Goal: Task Accomplishment & Management: Manage account settings

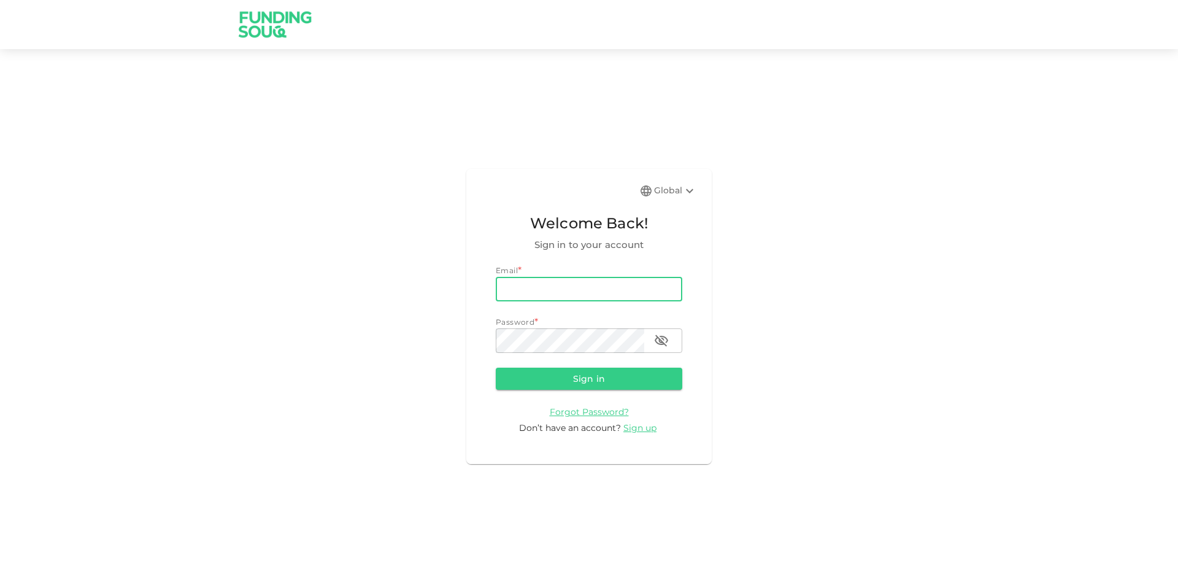
click at [527, 287] on input "email" at bounding box center [589, 289] width 186 height 25
type input "mohamed.ayyash@gmail.com"
click at [496, 367] on button "Sign in" at bounding box center [589, 378] width 186 height 22
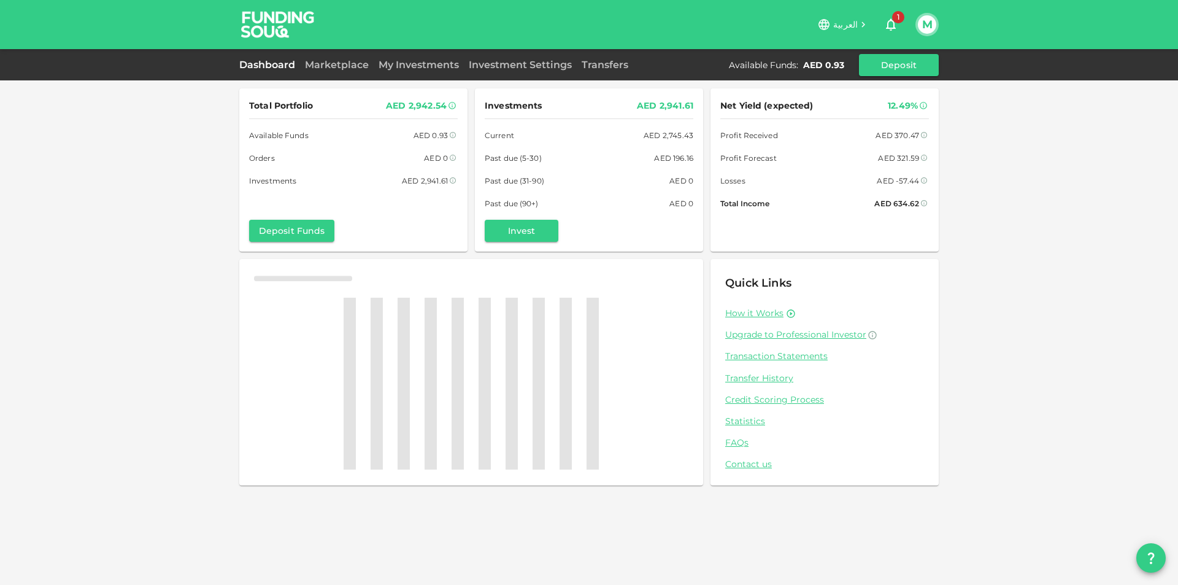
click at [892, 25] on icon "button" at bounding box center [890, 24] width 15 height 15
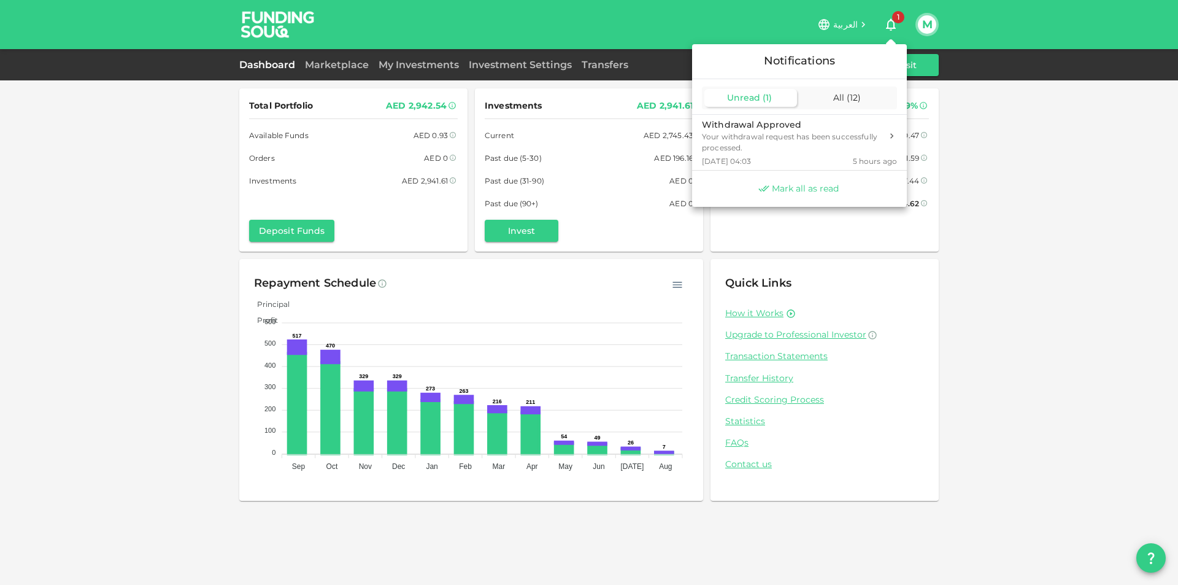
click at [792, 186] on span "Mark all as read" at bounding box center [805, 189] width 67 height 12
click at [1100, 207] on div at bounding box center [589, 292] width 1178 height 585
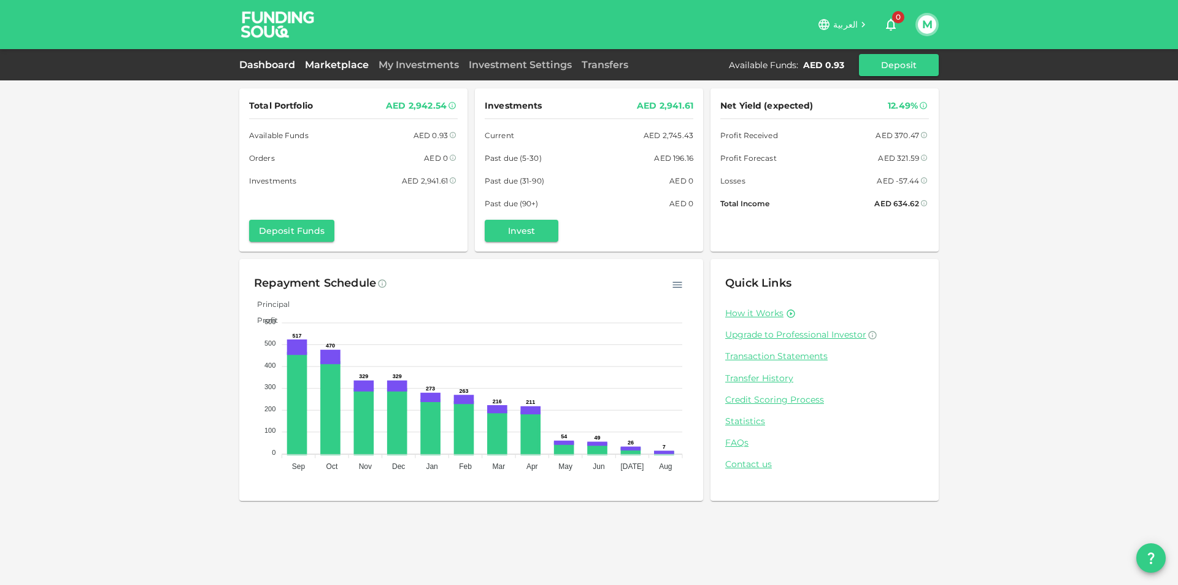
click at [340, 61] on link "Marketplace" at bounding box center [337, 65] width 74 height 12
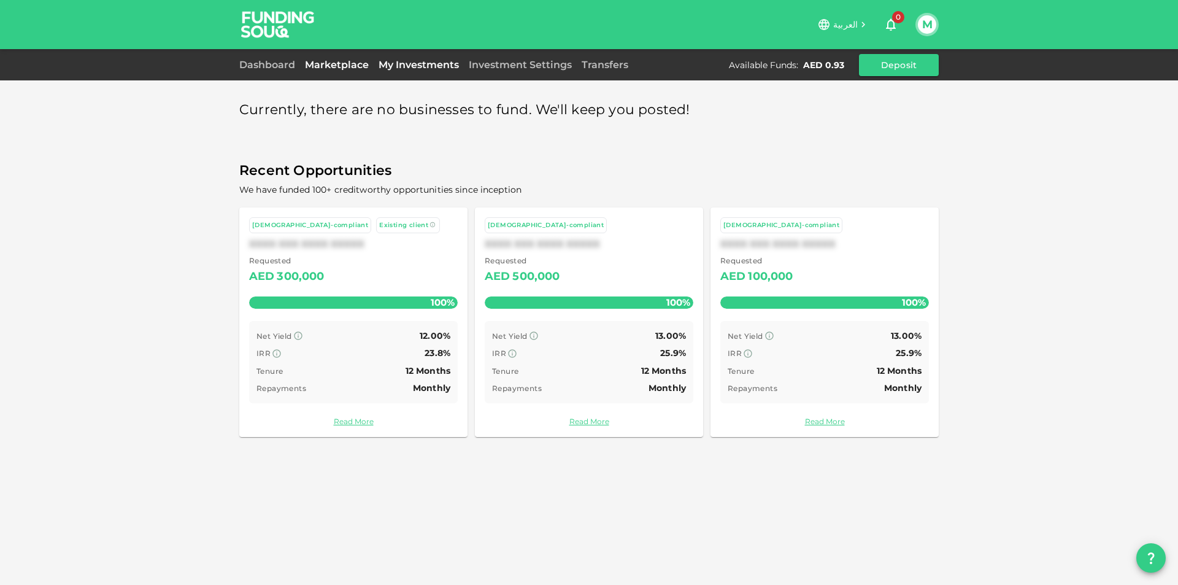
click at [427, 67] on link "My Investments" at bounding box center [419, 65] width 90 height 12
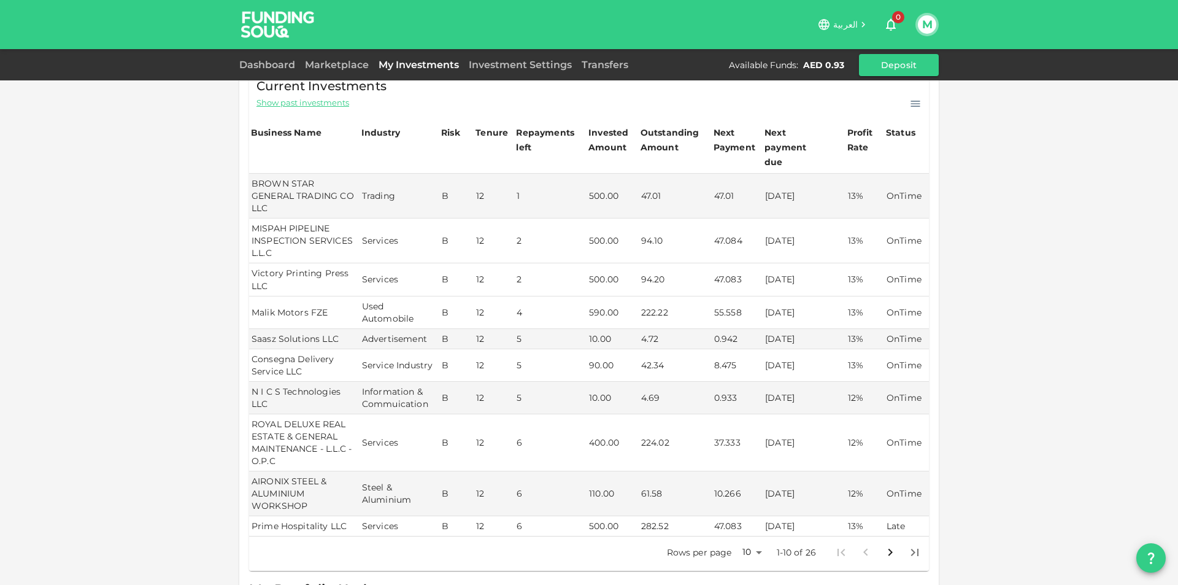
scroll to position [184, 0]
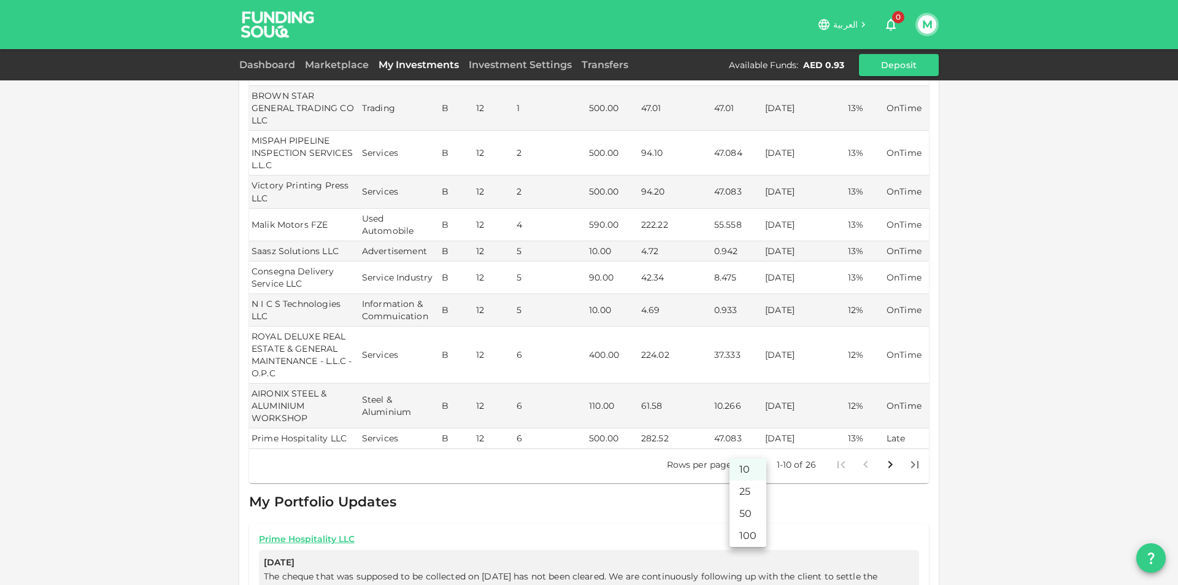
click at [756, 451] on body "العربية 0 M Dashboard Marketplace My Investments Investment Settings Transfers …" at bounding box center [589, 292] width 1178 height 585
click at [741, 510] on li "50" at bounding box center [747, 513] width 37 height 22
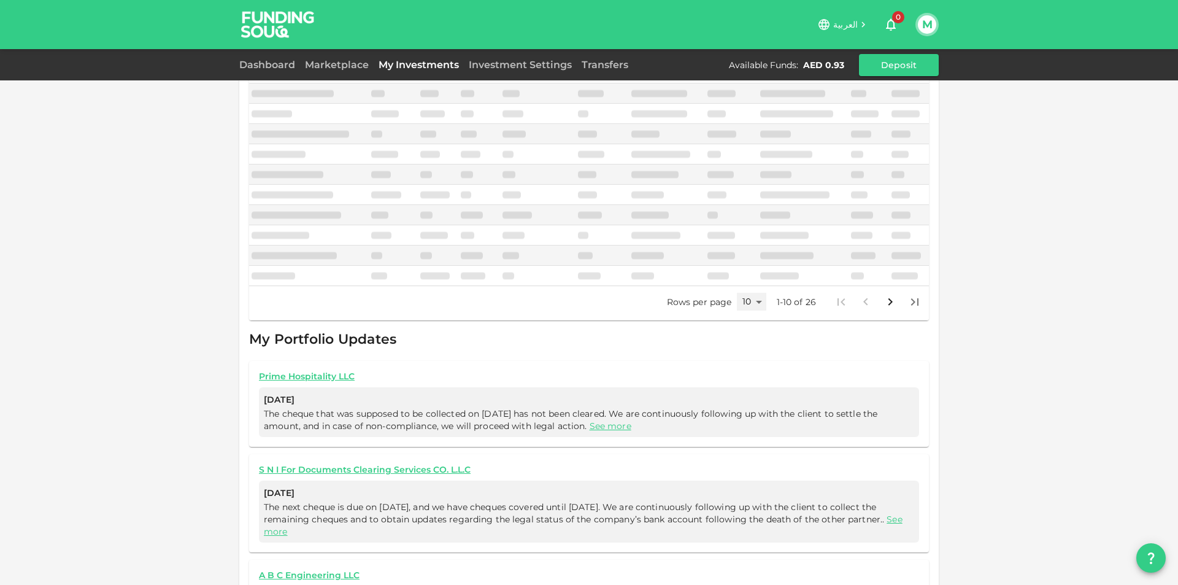
type input "50"
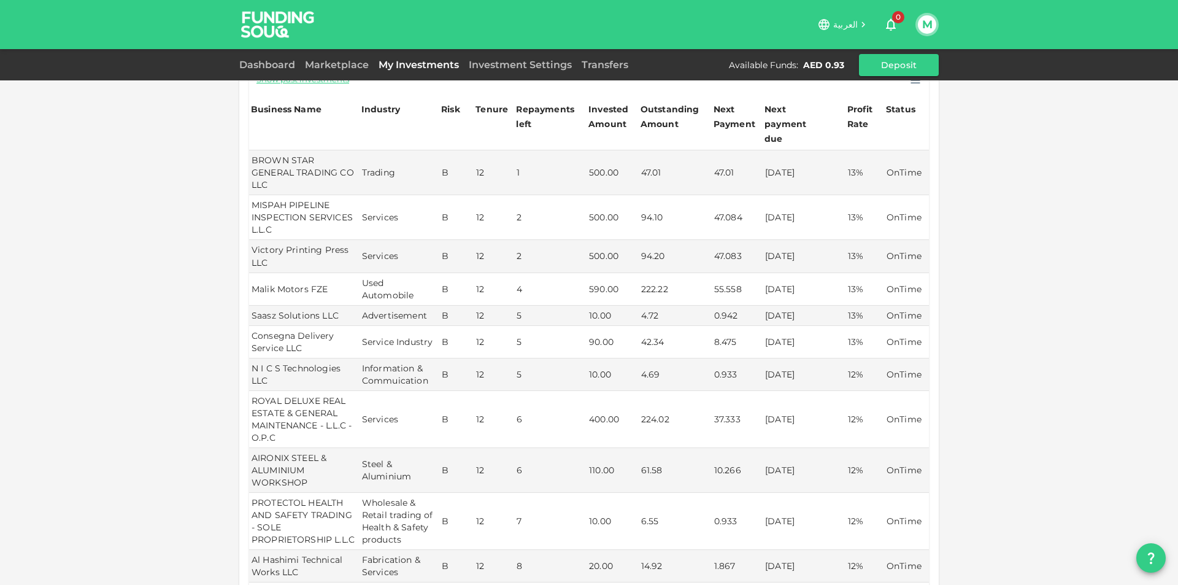
scroll to position [61, 0]
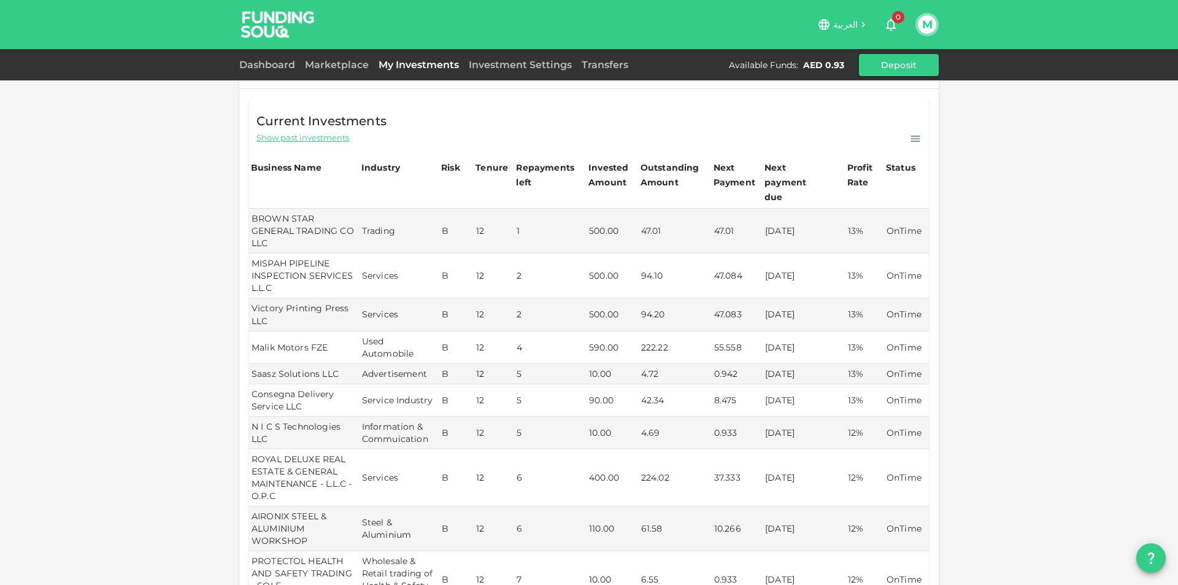
click at [515, 54] on div "Dashboard Marketplace My Investments Investment Settings Transfers Available Fu…" at bounding box center [588, 65] width 699 height 22
click at [513, 63] on link "Investment Settings" at bounding box center [520, 65] width 113 height 12
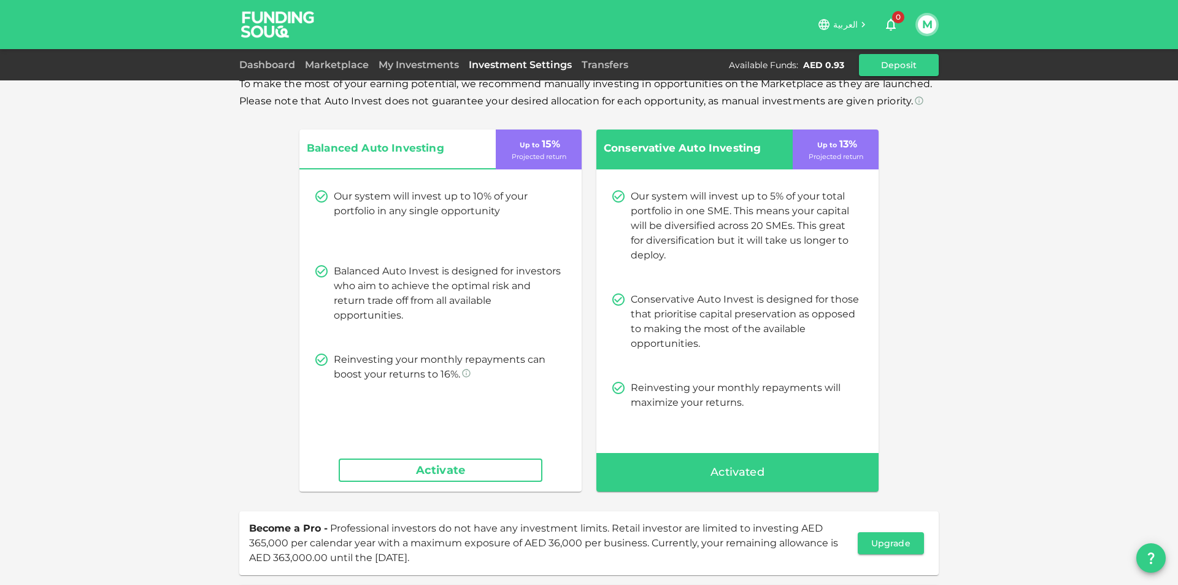
scroll to position [61, 0]
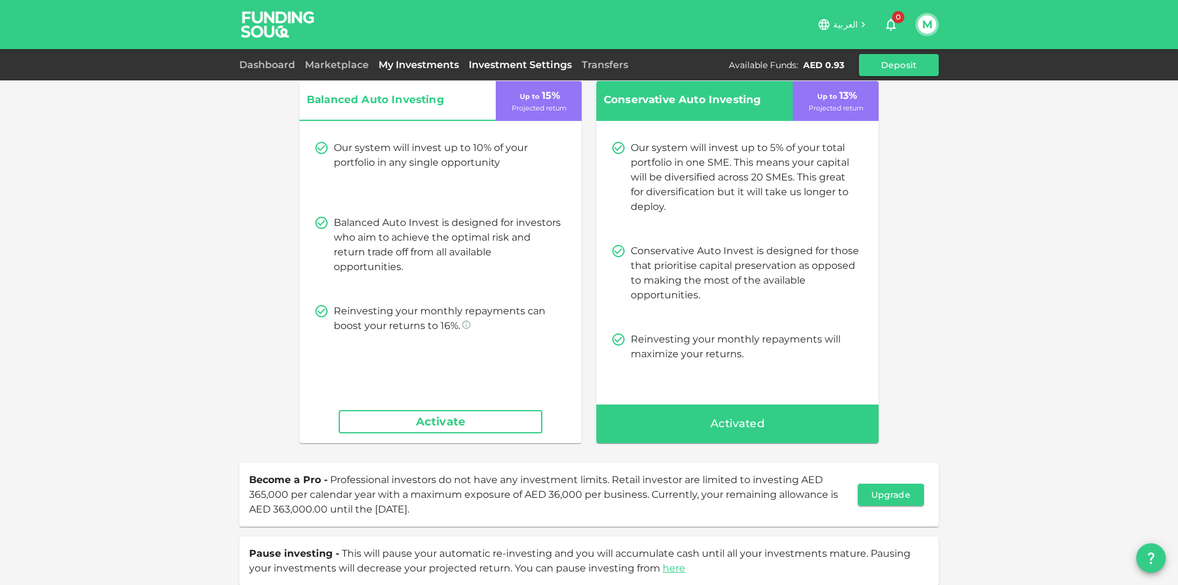
click at [398, 67] on link "My Investments" at bounding box center [419, 65] width 90 height 12
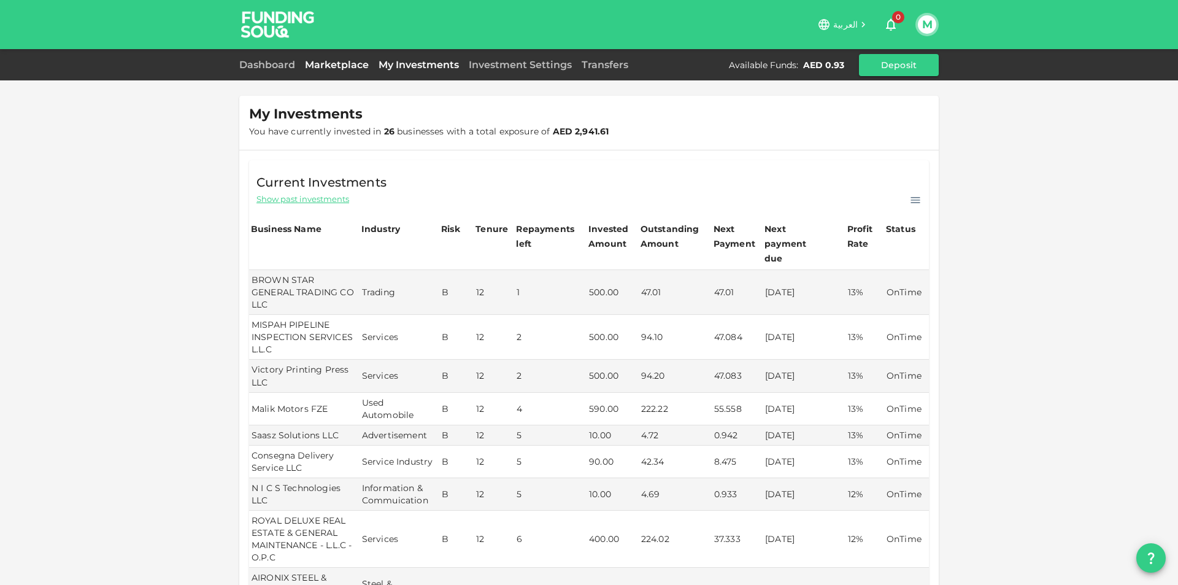
click at [340, 59] on link "Marketplace" at bounding box center [337, 65] width 74 height 12
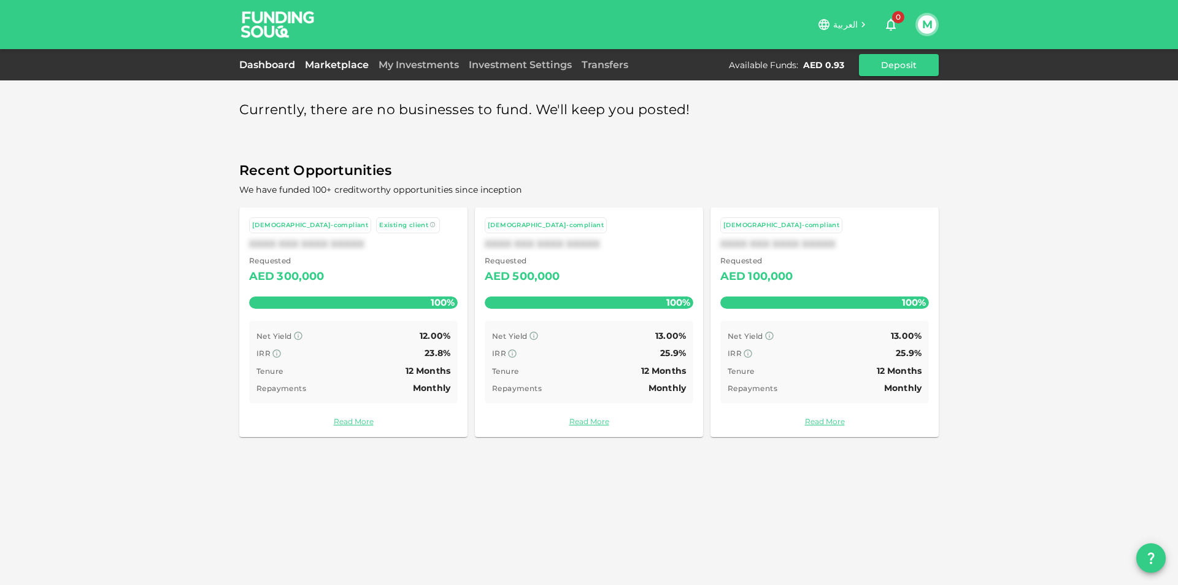
click at [281, 59] on link "Dashboard" at bounding box center [269, 65] width 61 height 12
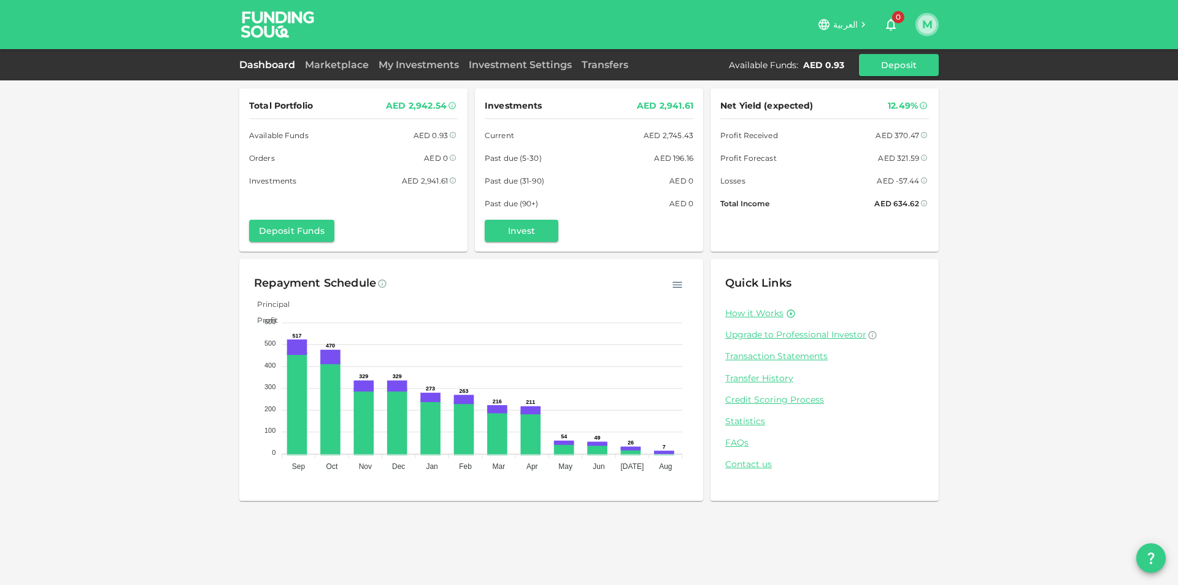
click at [918, 23] on button "M" at bounding box center [927, 24] width 18 height 18
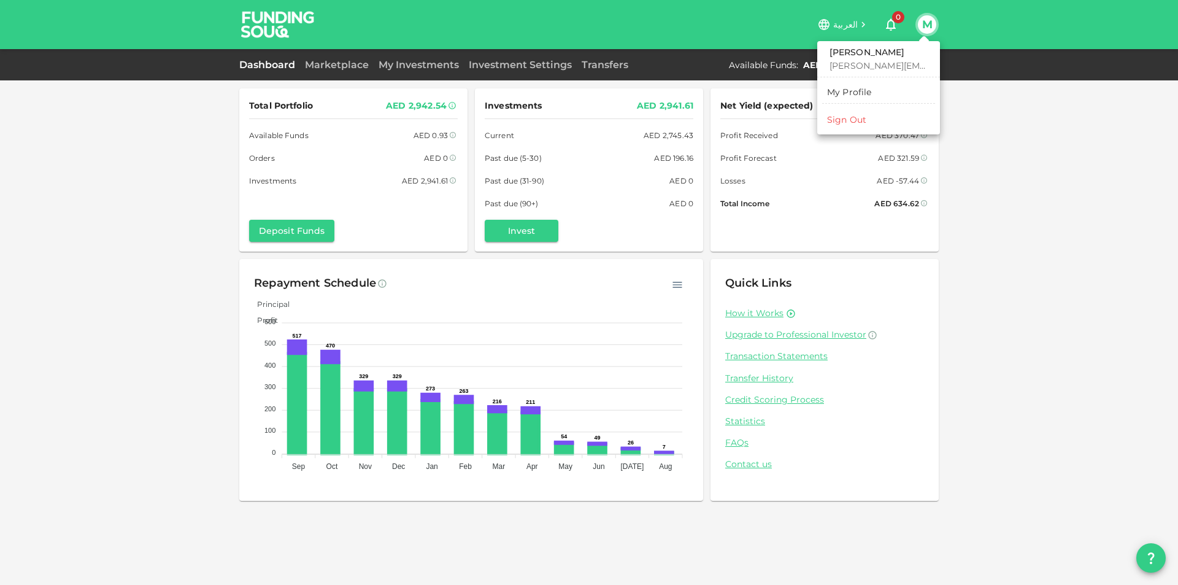
click at [859, 121] on div "Sign Out" at bounding box center [846, 119] width 39 height 12
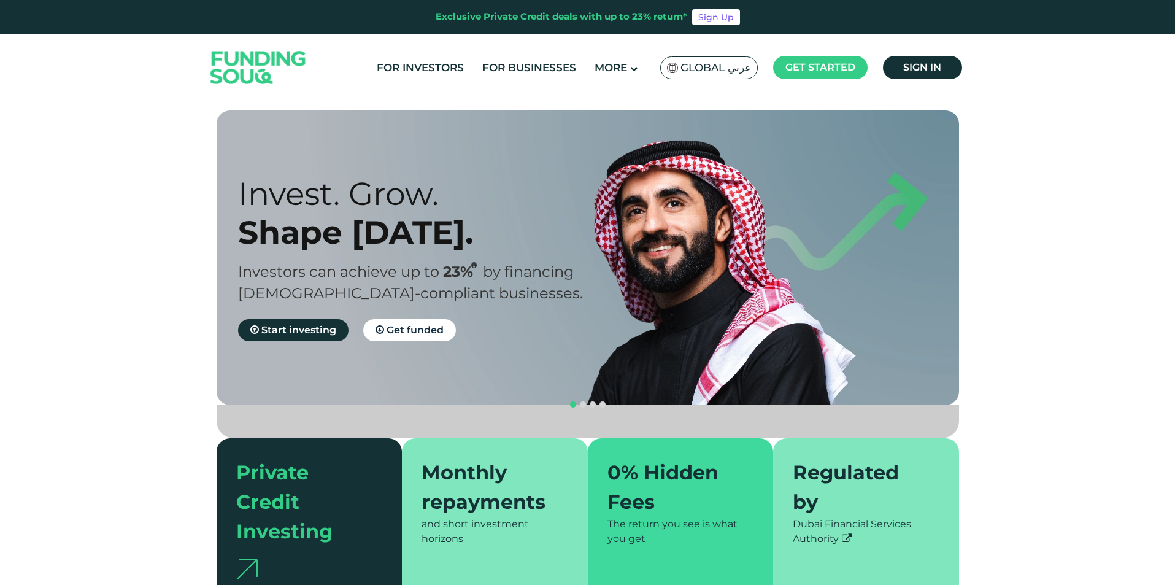
click at [700, 61] on span "Global عربي" at bounding box center [715, 68] width 71 height 14
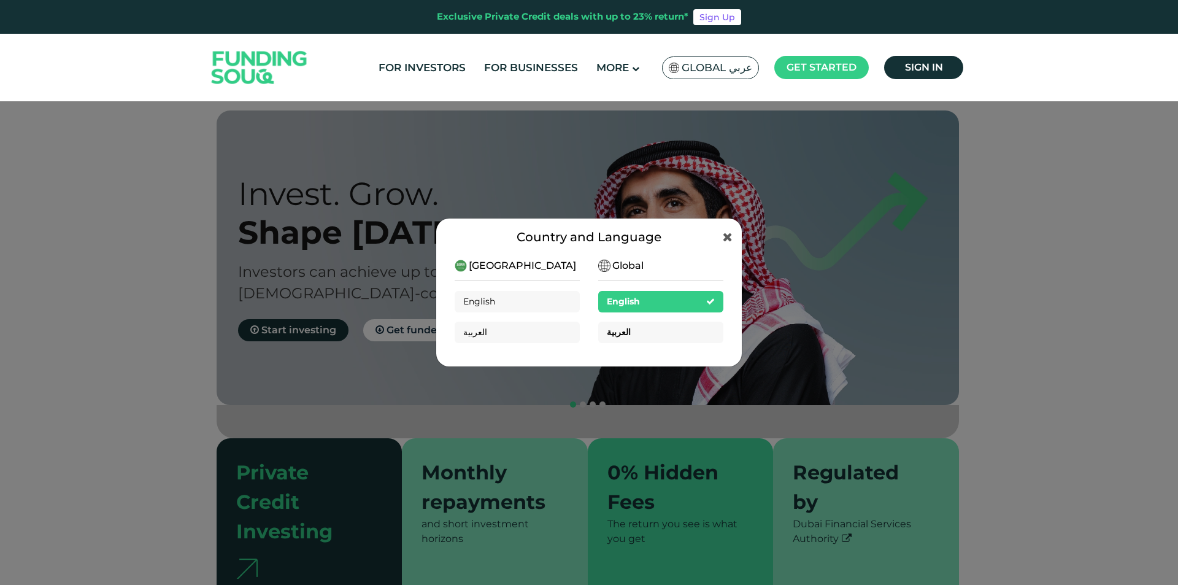
click at [660, 328] on div "العربية" at bounding box center [660, 331] width 125 height 21
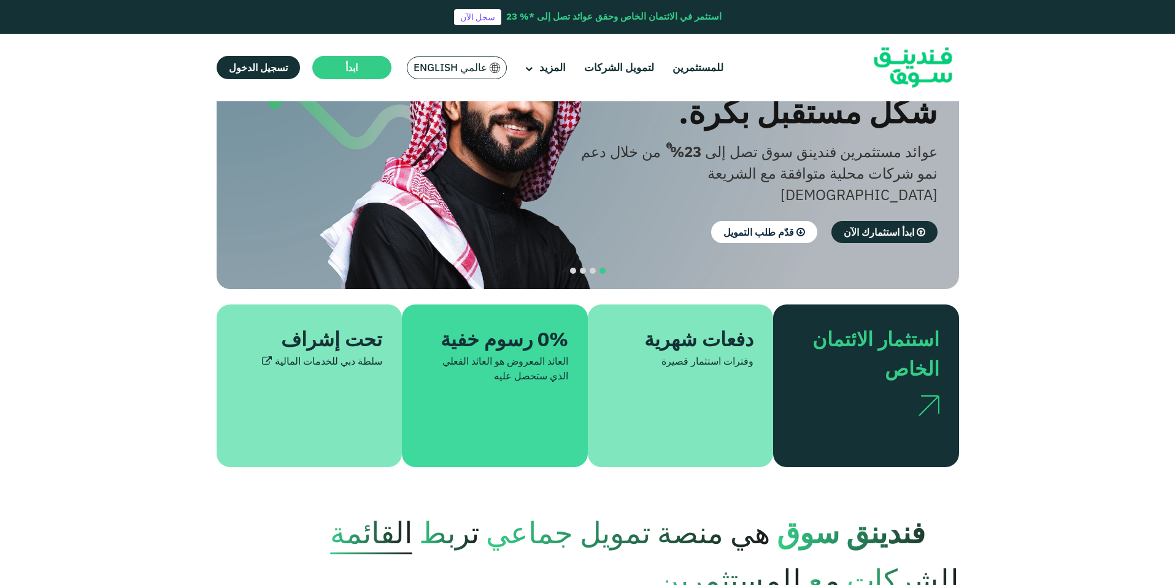
scroll to position [123, 0]
click at [909, 326] on div "استثمار الائتمان الخاص" at bounding box center [873, 352] width 132 height 59
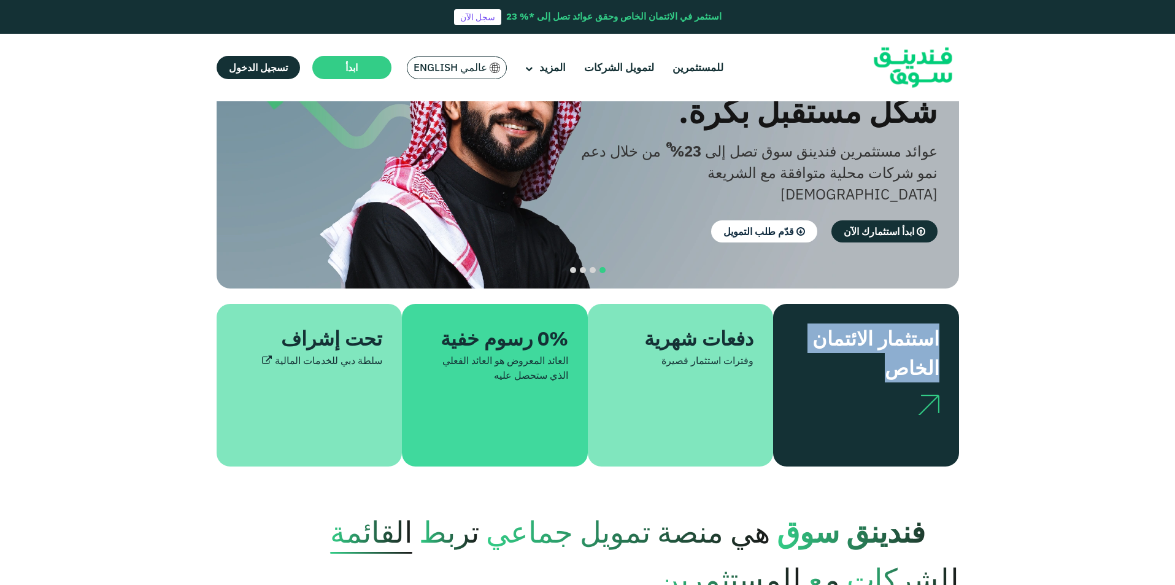
click at [909, 326] on div "استثمار الائتمان الخاص" at bounding box center [873, 352] width 132 height 59
copy div "استثمار الائتمان الخاص"
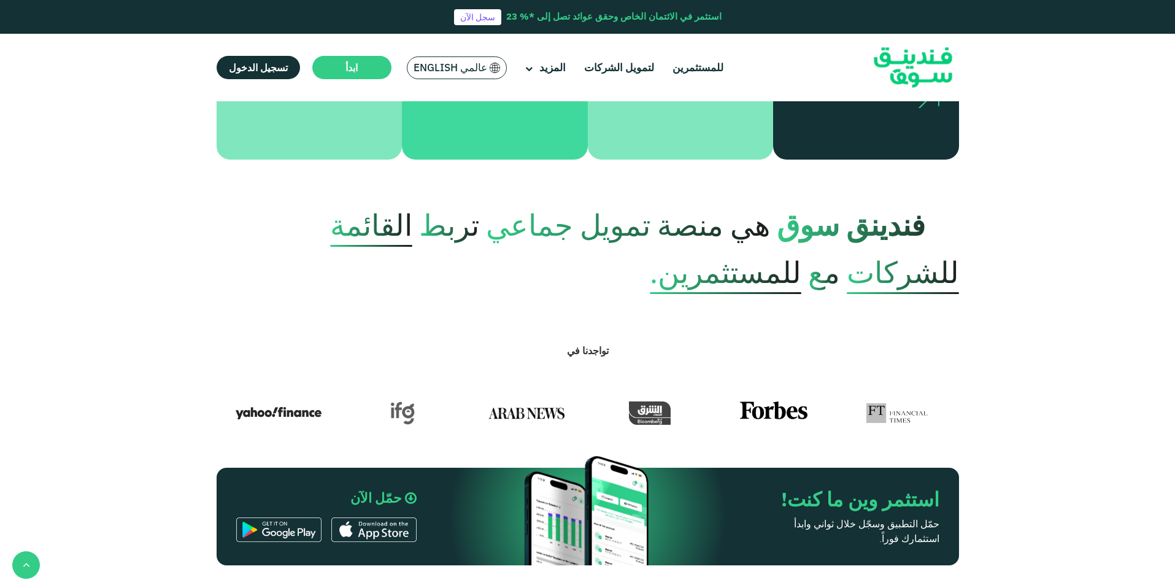
scroll to position [613, 0]
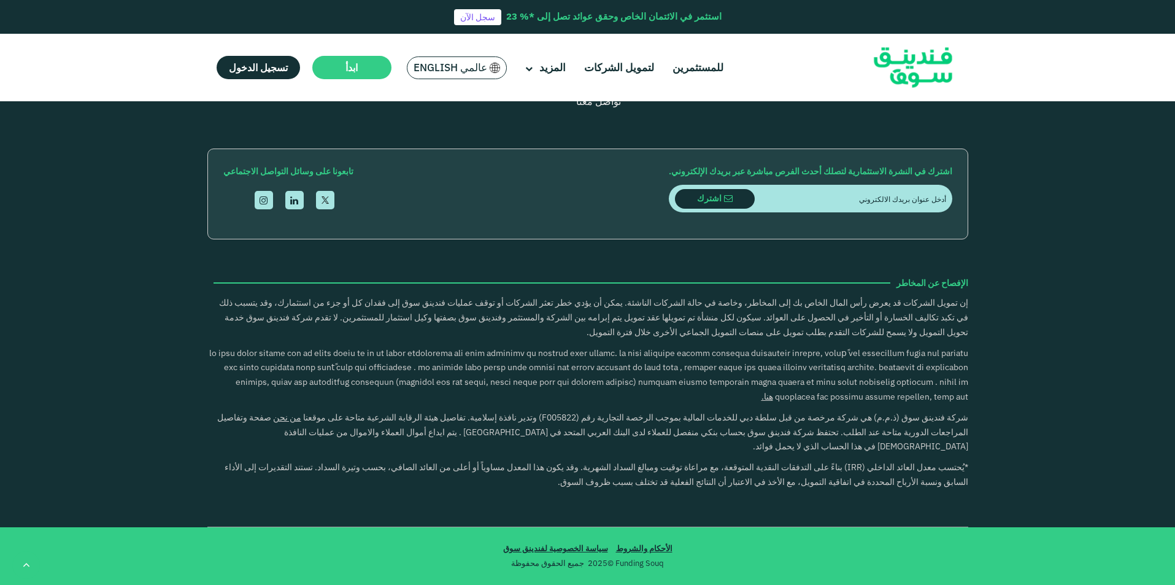
type tc-range-slider "4"
